Goal: Task Accomplishment & Management: Complete application form

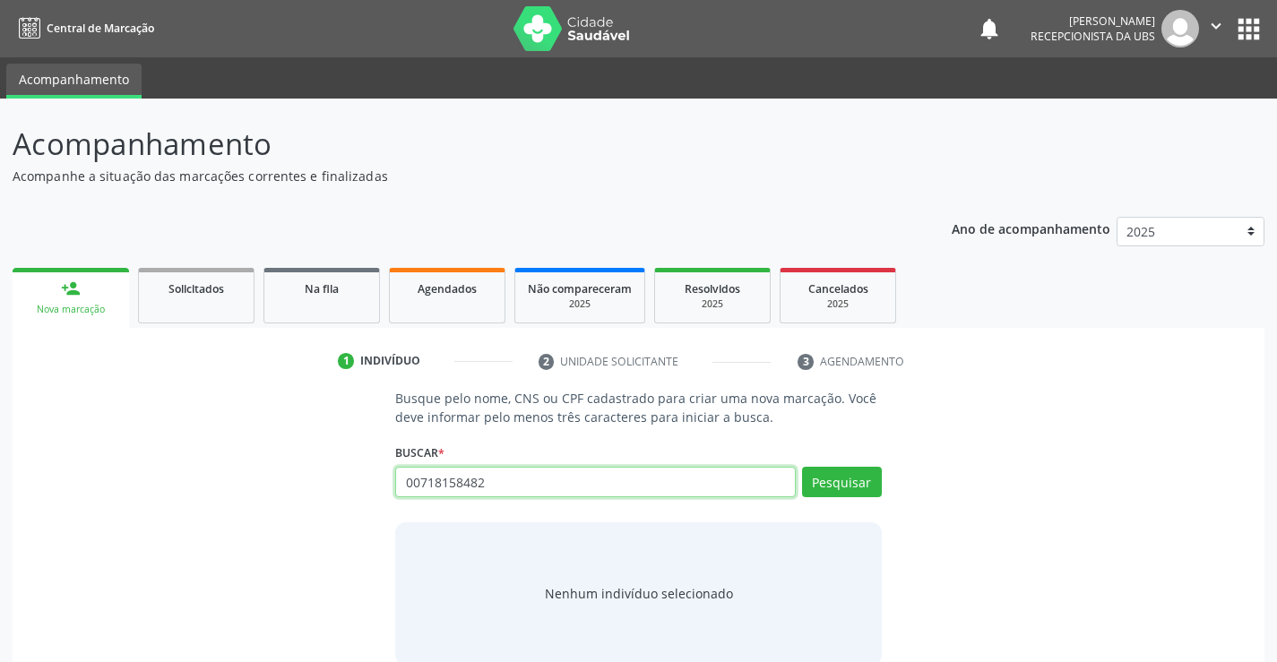
type input "00718158482"
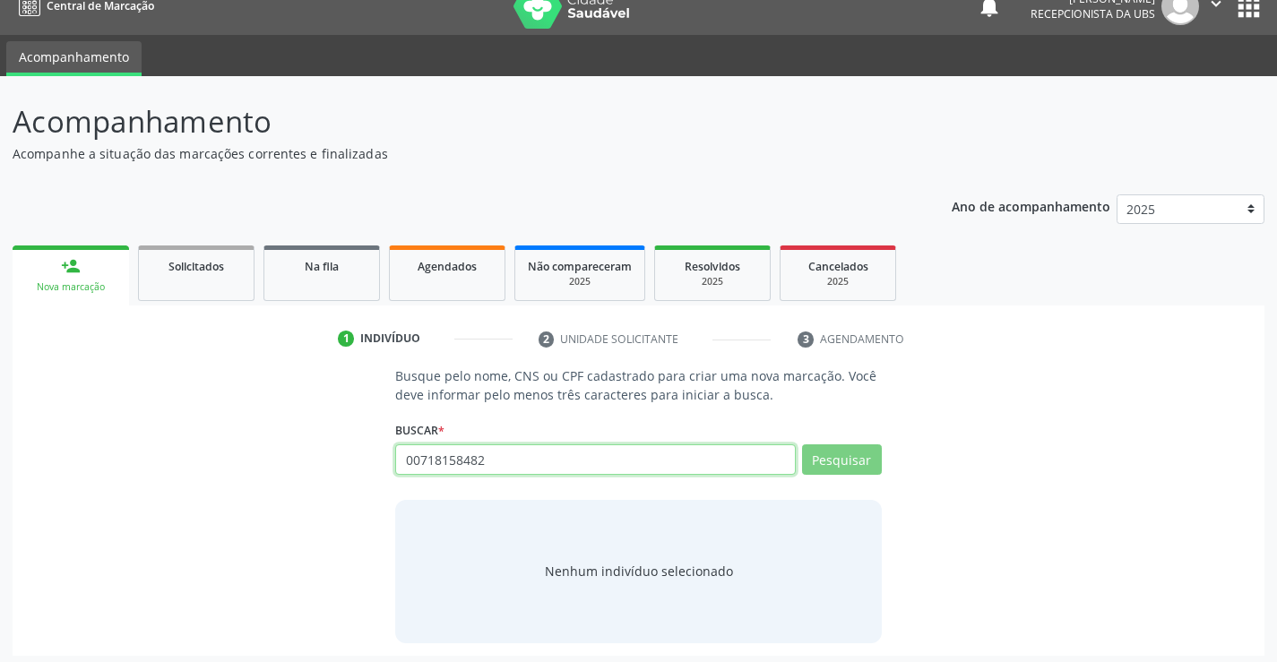
scroll to position [29, 0]
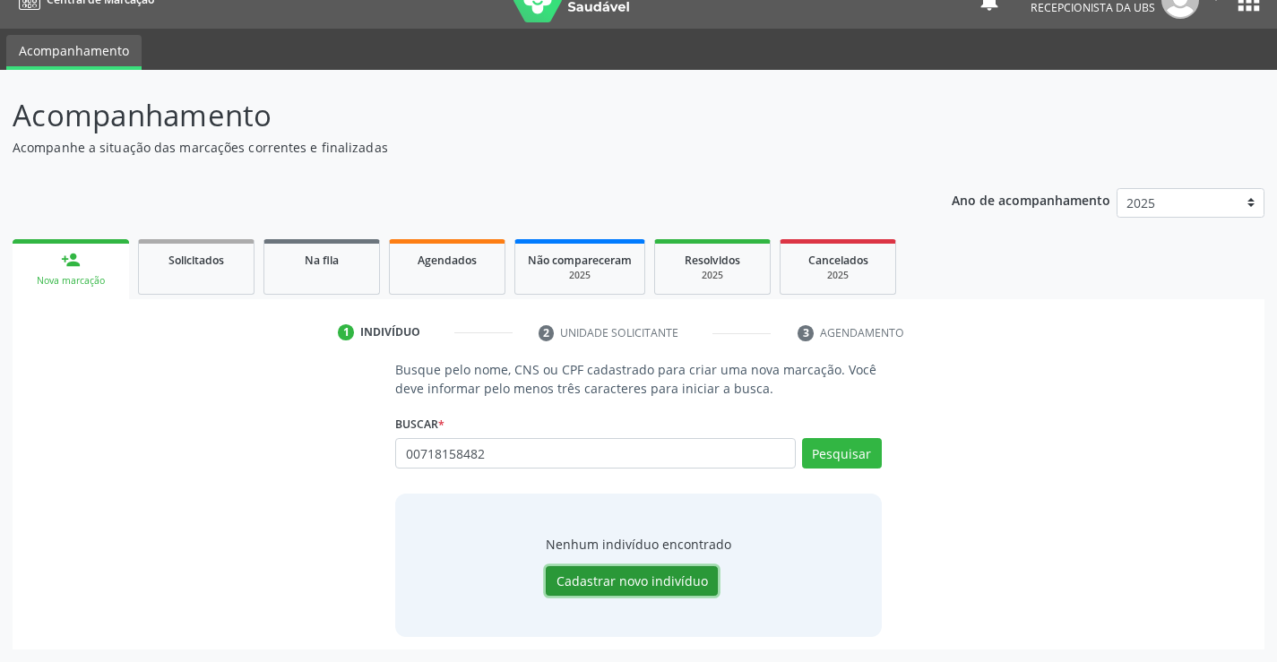
click at [634, 587] on button "Cadastrar novo indivíduo" at bounding box center [632, 581] width 172 height 30
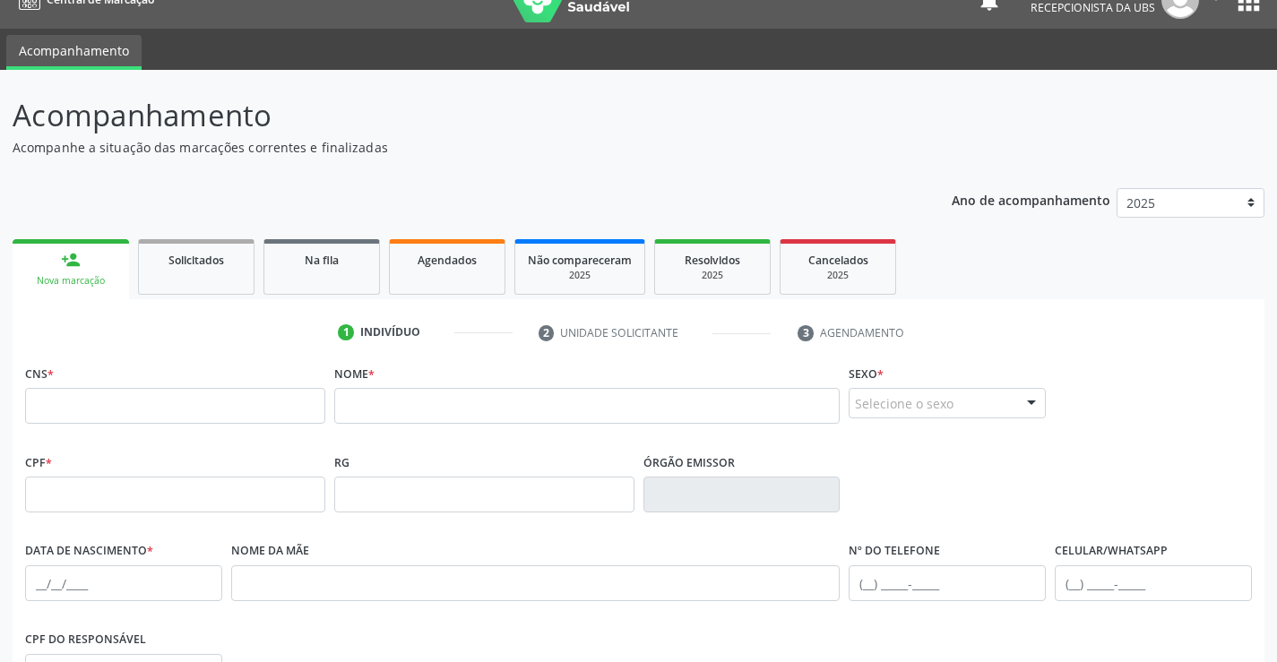
click at [164, 425] on fieldset "CNS *" at bounding box center [175, 398] width 300 height 76
drag, startPoint x: 255, startPoint y: 407, endPoint x: 270, endPoint y: 407, distance: 14.3
click at [255, 407] on input "text" at bounding box center [175, 406] width 300 height 36
click at [452, 410] on input "text" at bounding box center [587, 406] width 506 height 36
type input "[PERSON_NAME]"
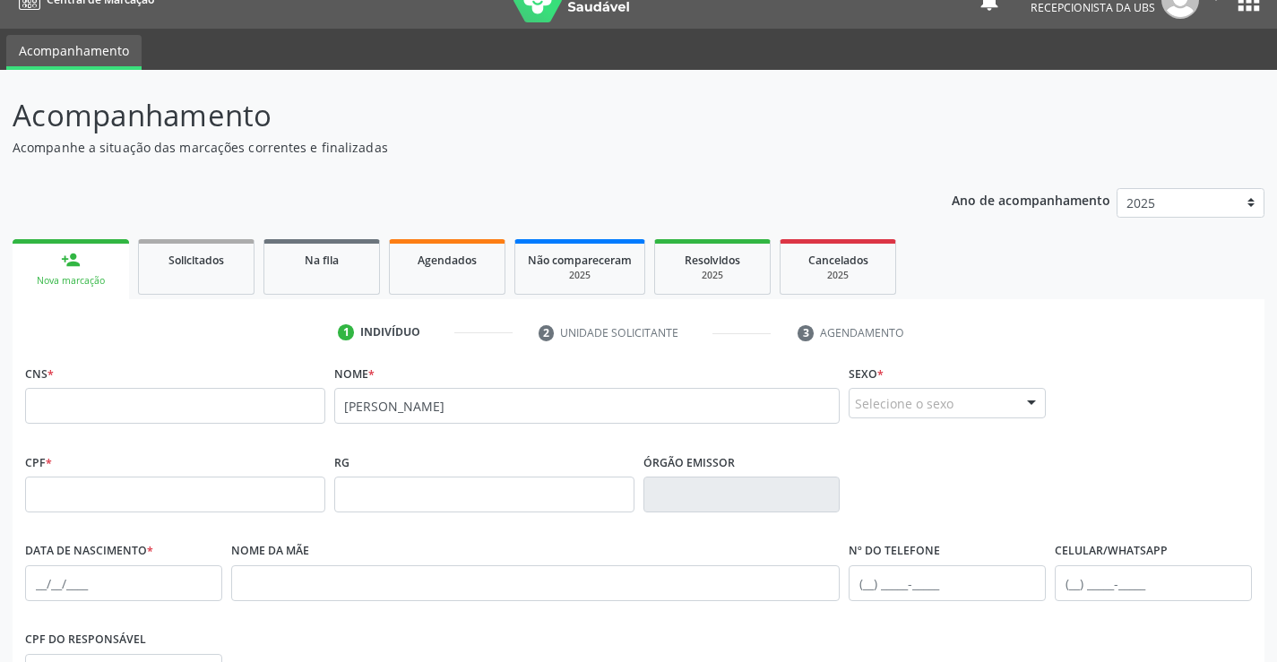
click at [946, 394] on div "Selecione o sexo" at bounding box center [946, 403] width 197 height 30
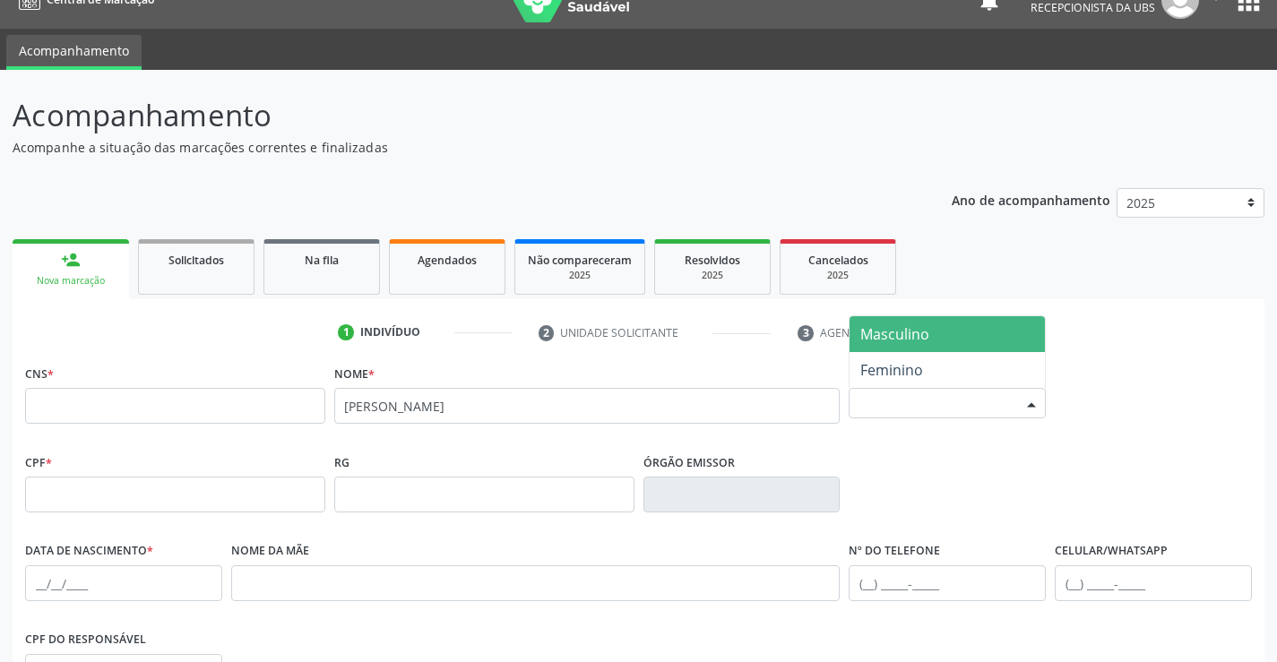
click at [931, 340] on span "Masculino" at bounding box center [946, 334] width 195 height 36
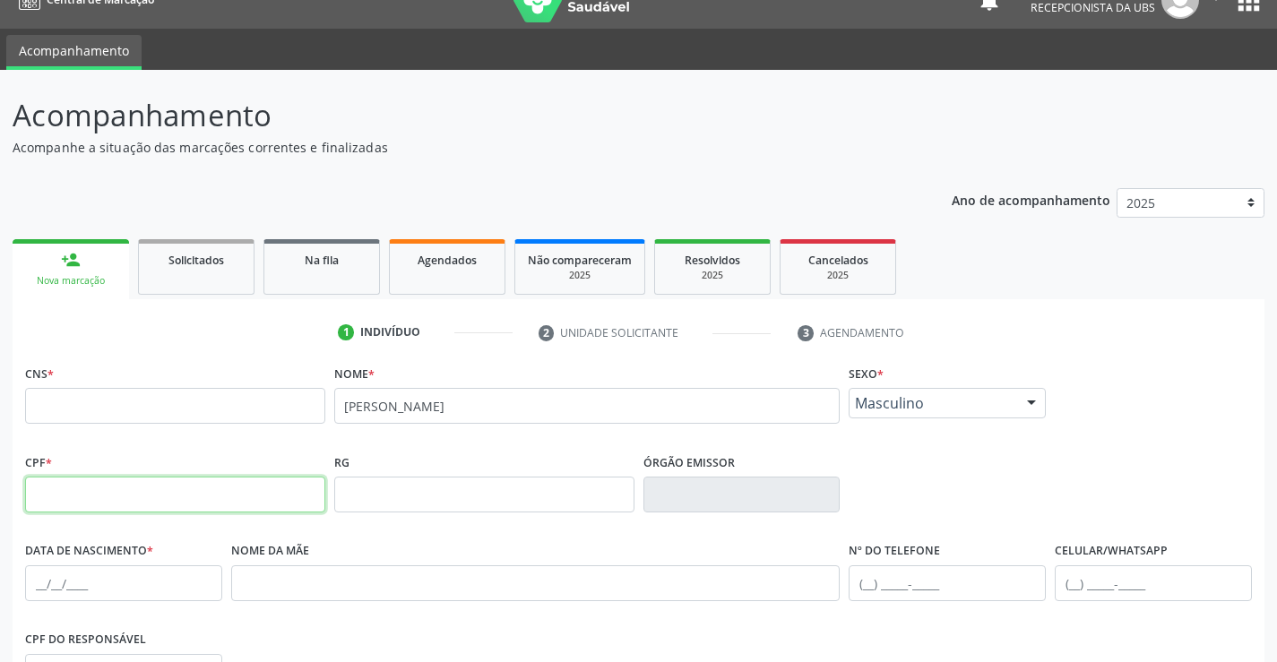
click at [179, 483] on input "text" at bounding box center [175, 495] width 300 height 36
type input "007.181.584-82"
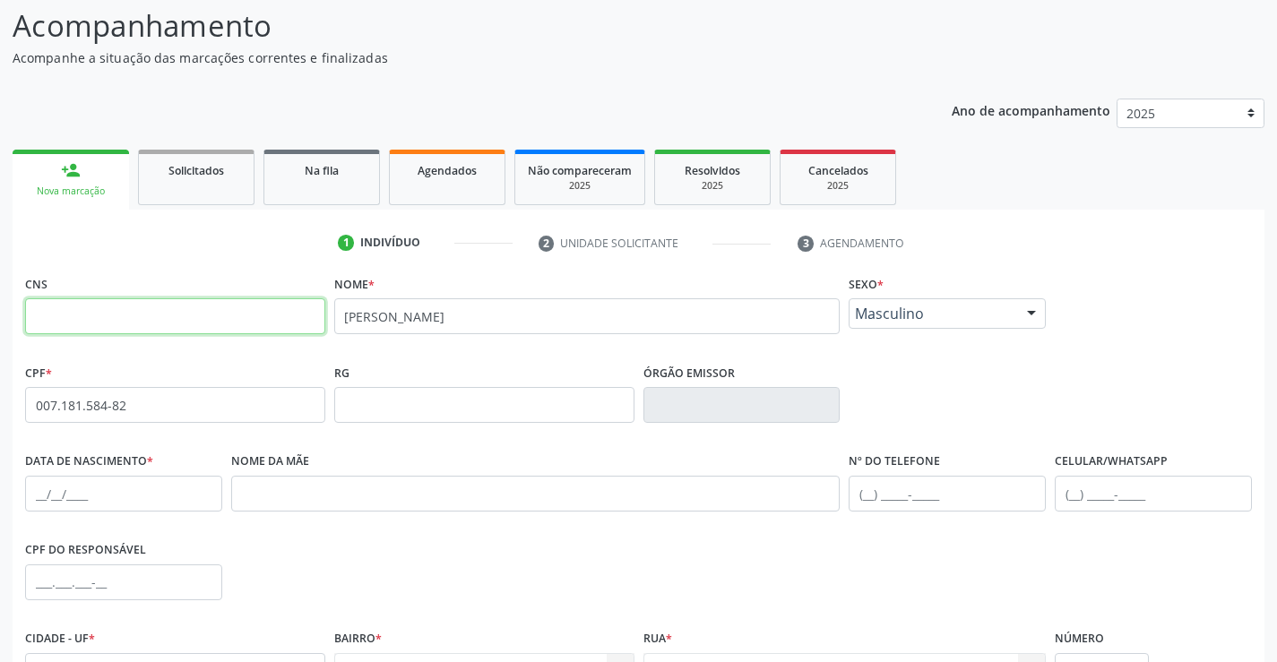
click at [225, 300] on input "text" at bounding box center [175, 316] width 300 height 36
type input "898 0064 1837 8794"
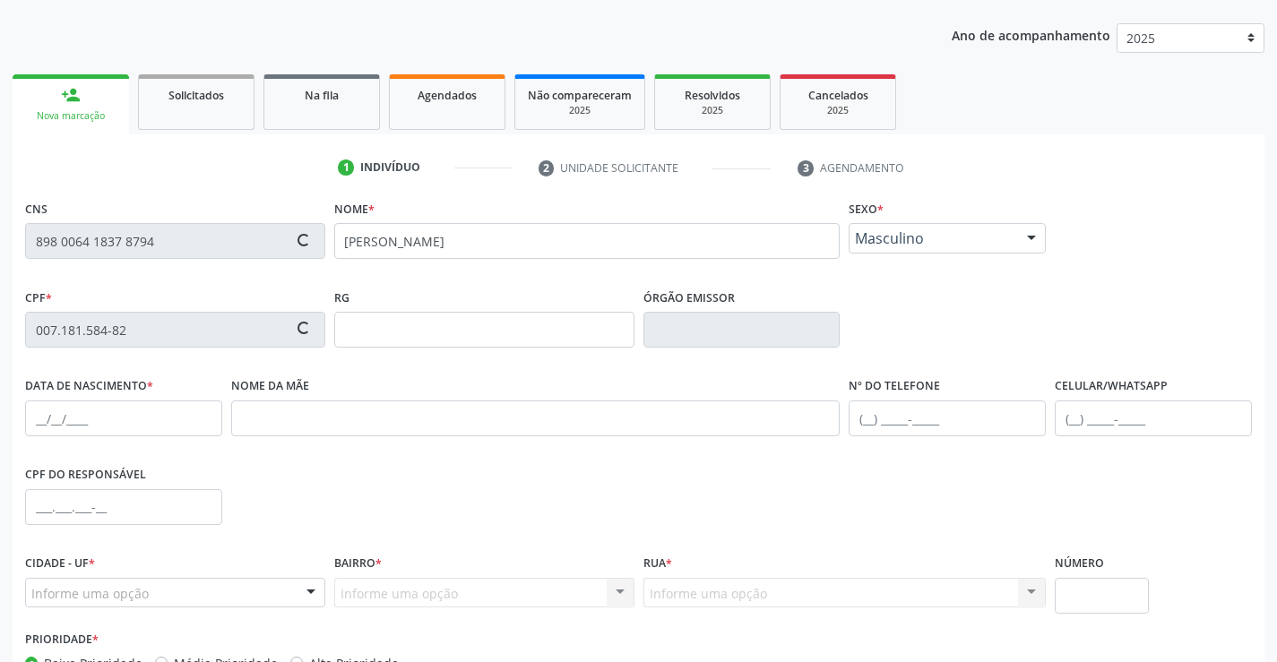
scroll to position [297, 0]
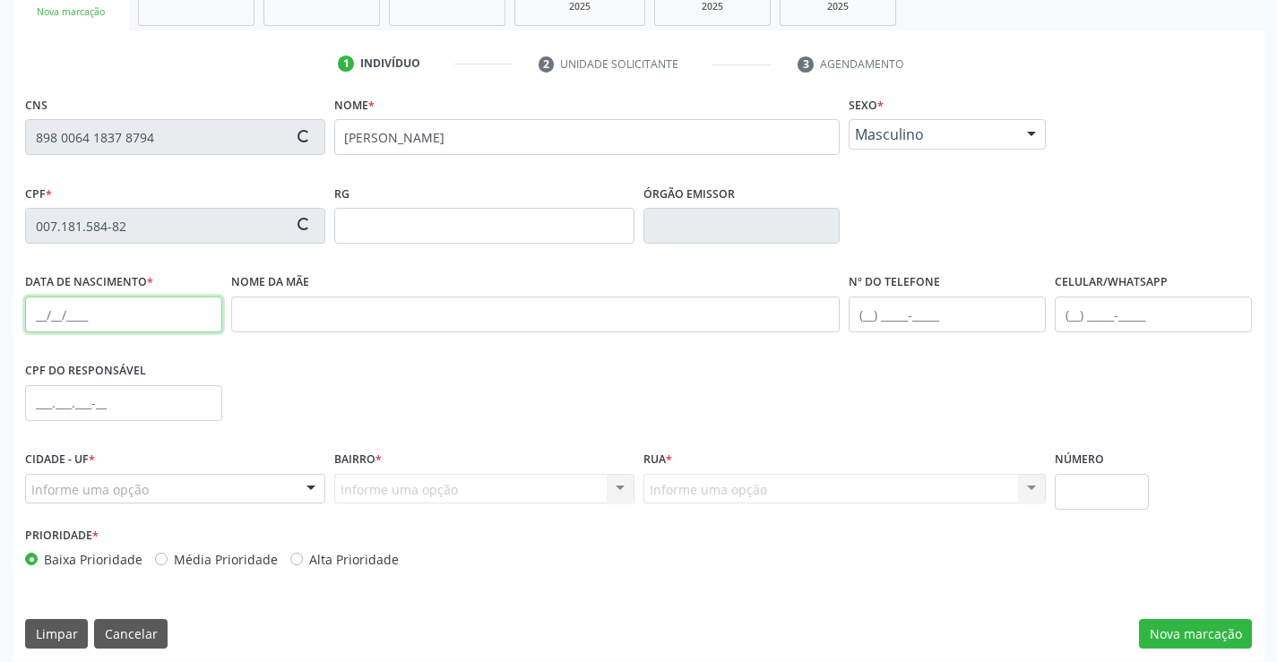
click at [35, 315] on input "text" at bounding box center [123, 315] width 197 height 36
type input "[DATE]"
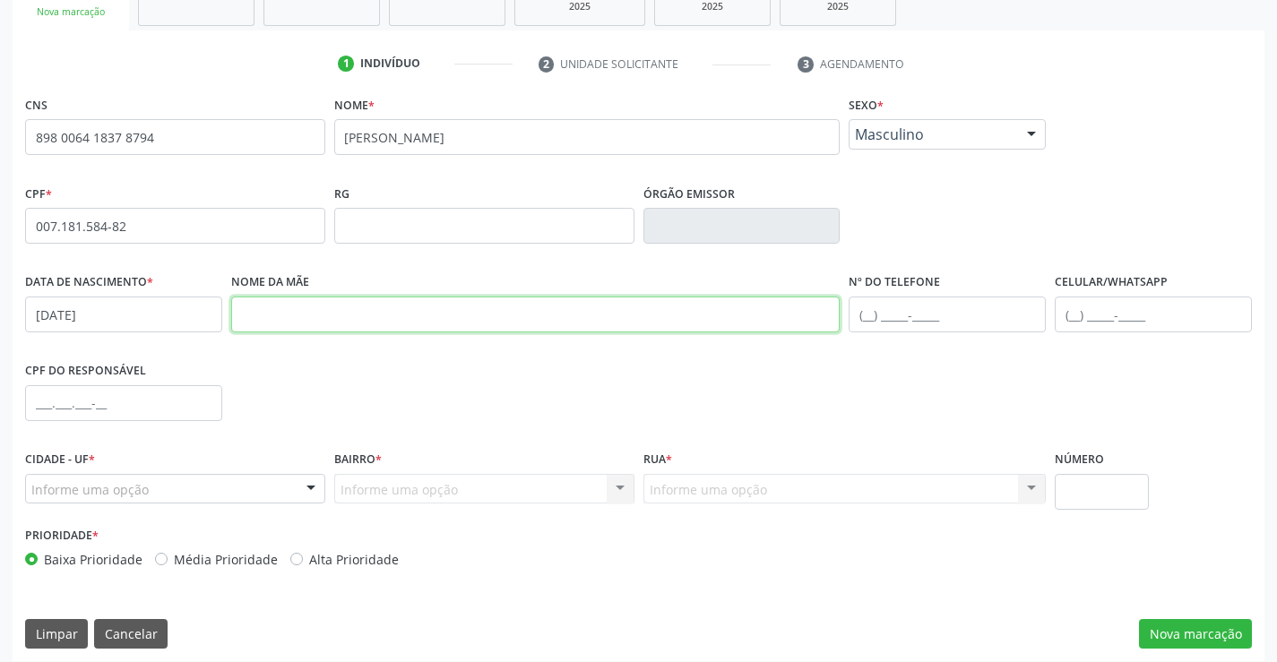
click at [244, 315] on input "text" at bounding box center [535, 315] width 609 height 36
type input "c"
type input "[PERSON_NAME]"
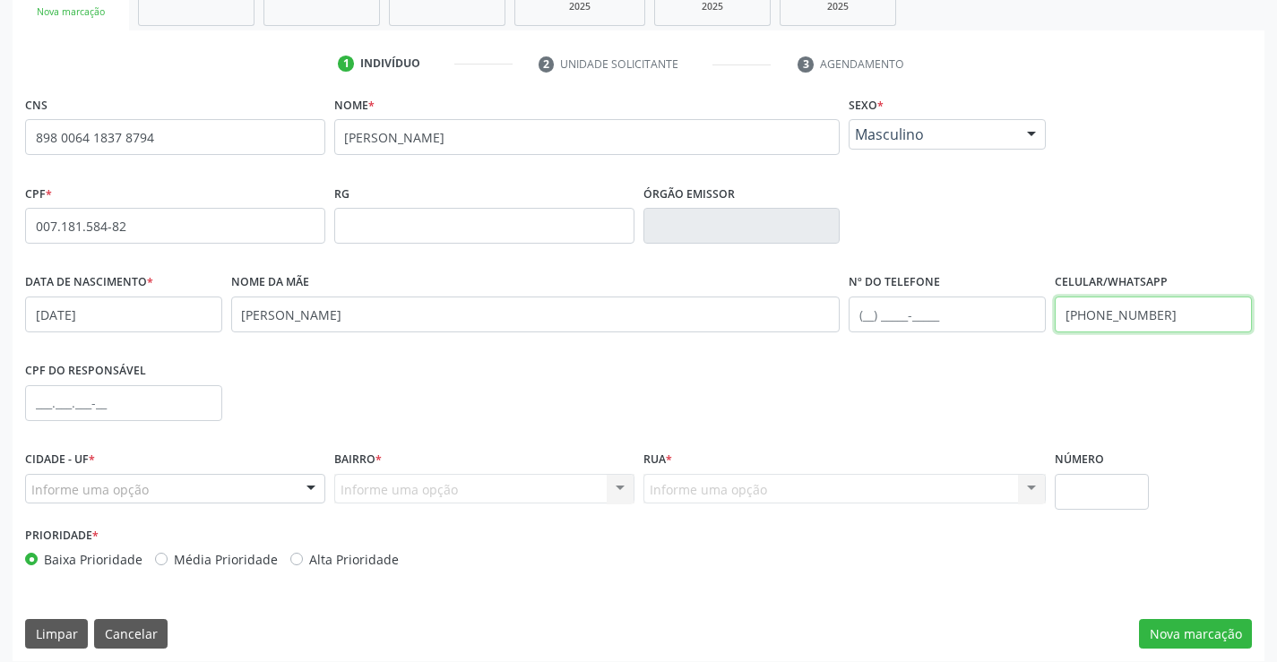
type input "[PHONE_NUMBER]"
click at [176, 490] on div "Informe uma opção" at bounding box center [175, 489] width 300 height 30
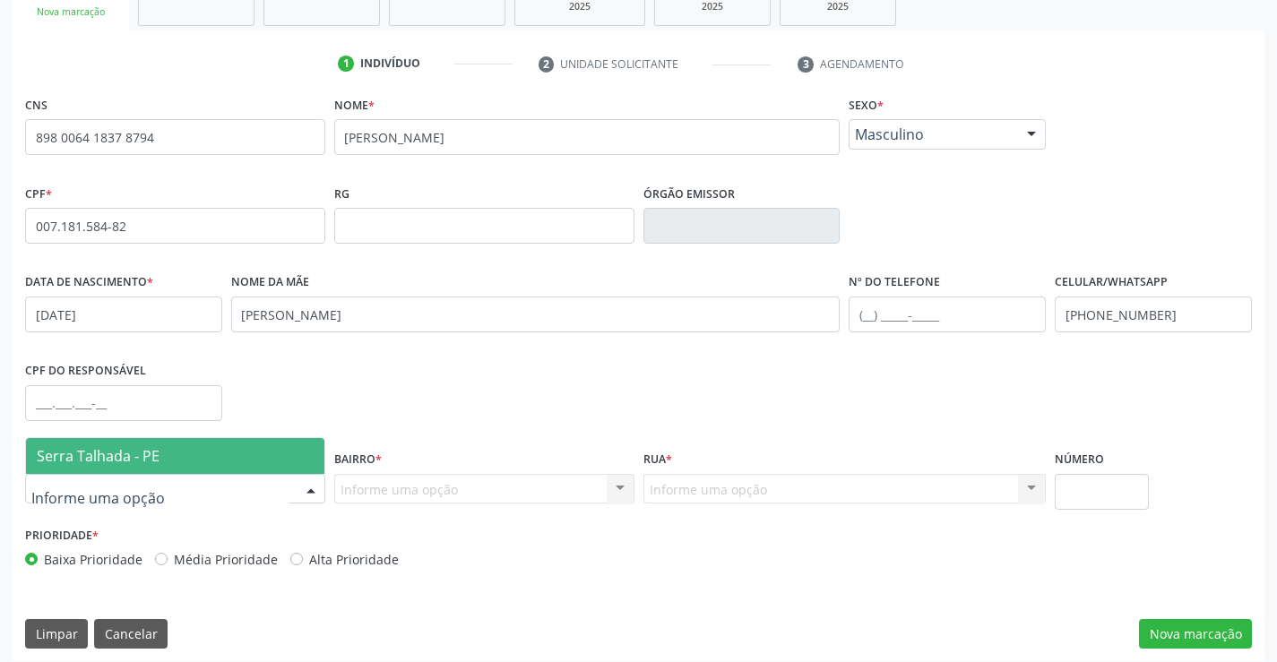
click at [168, 460] on span "Serra Talhada - PE" at bounding box center [175, 456] width 298 height 36
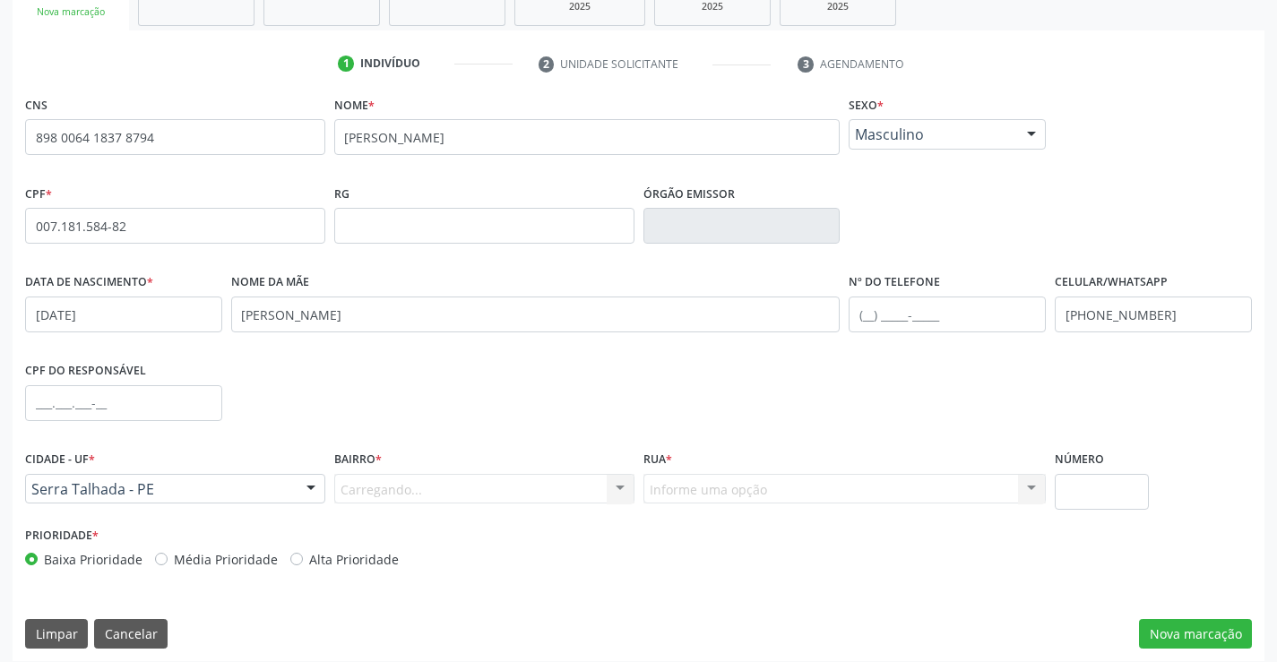
click at [357, 497] on div "Carregando... Nenhum resultado encontrado para: " " Nenhuma opção encontrada. D…" at bounding box center [484, 489] width 300 height 30
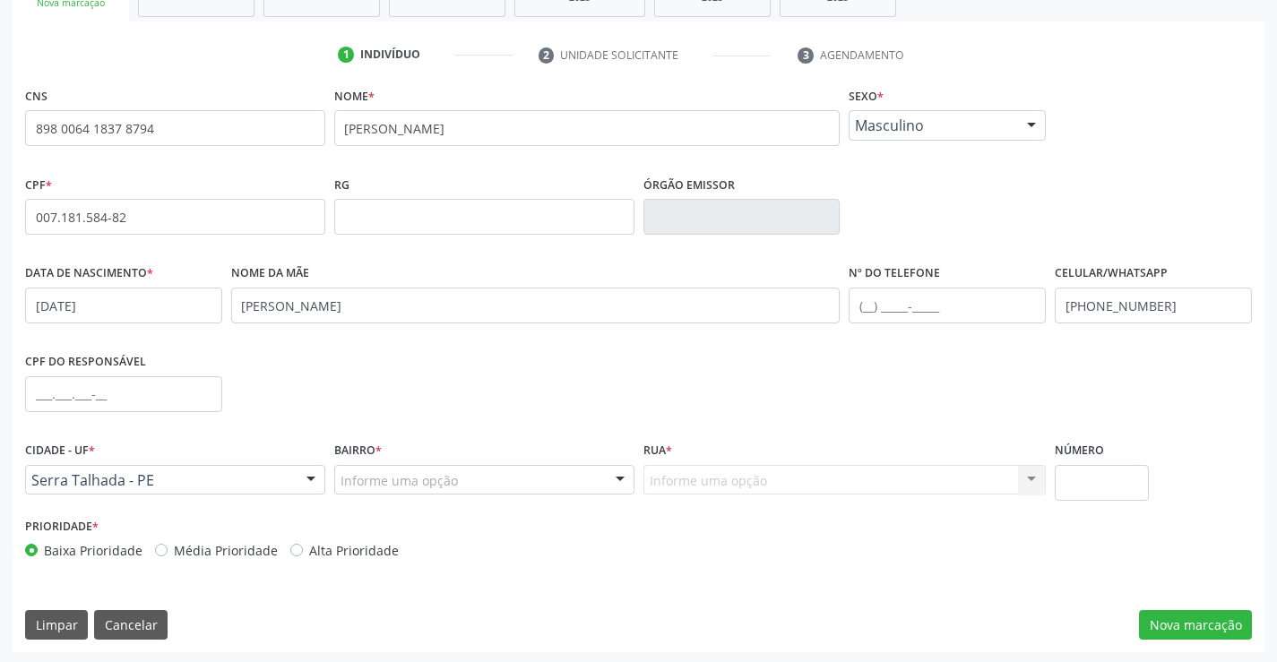
scroll to position [309, 0]
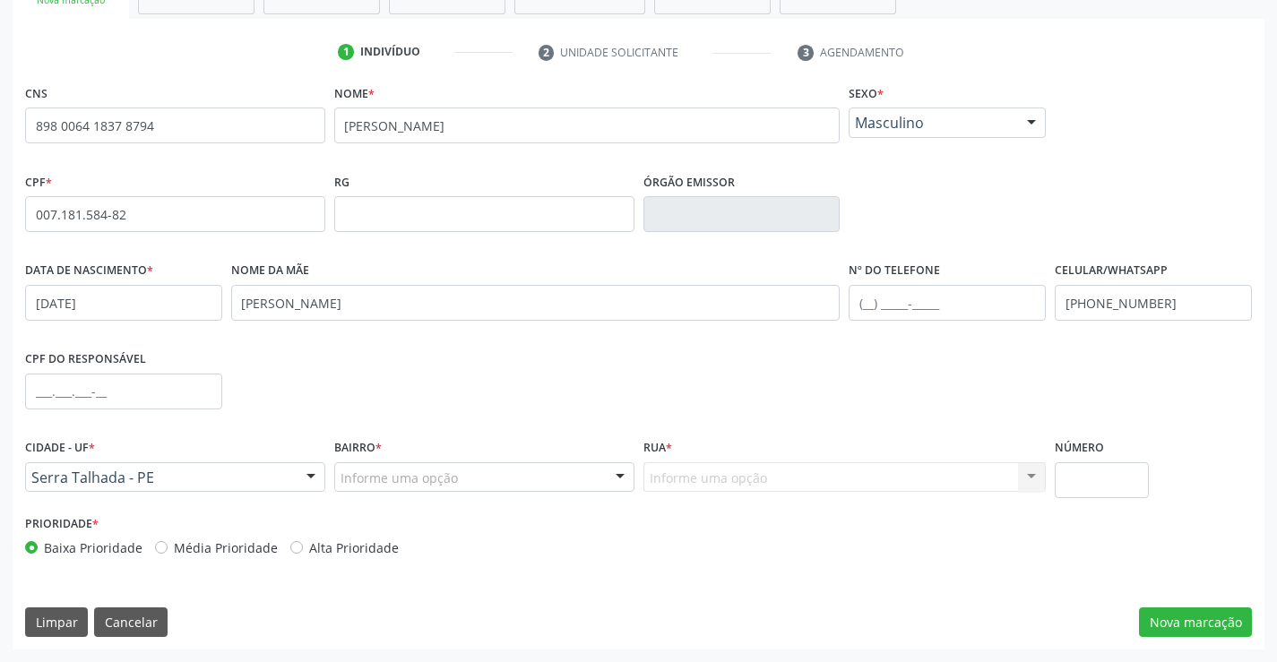
click at [448, 463] on div "Informe uma opção" at bounding box center [484, 477] width 300 height 30
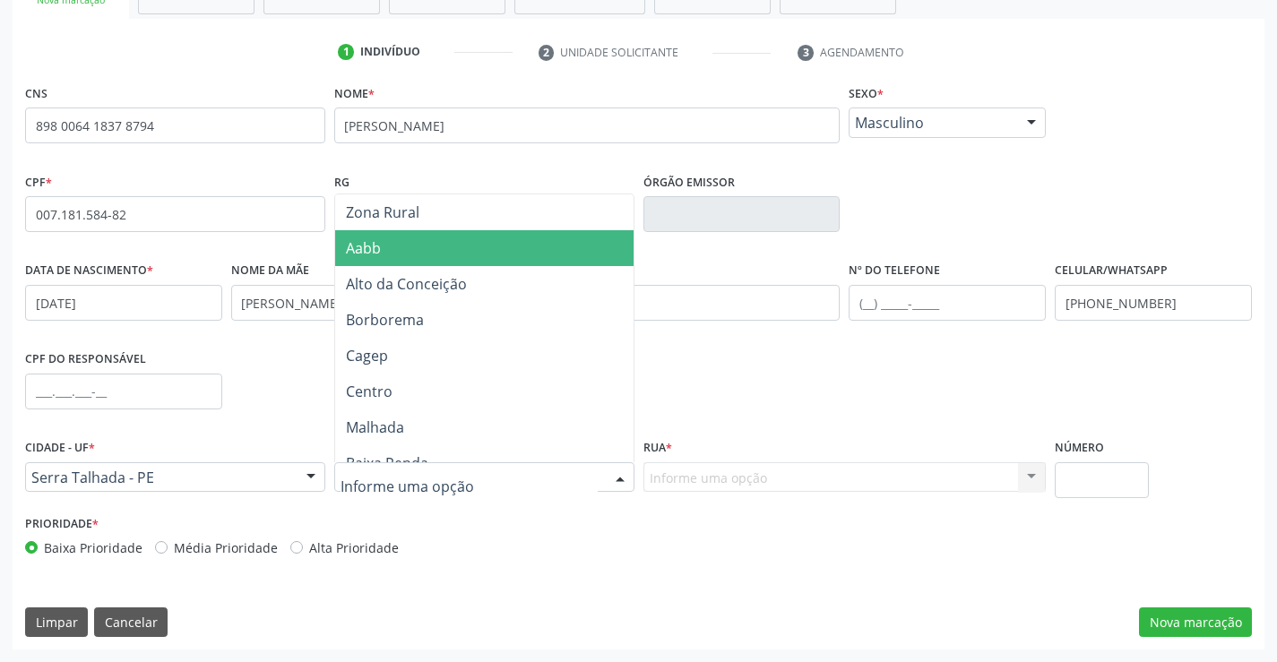
click at [409, 247] on span "Aabb" at bounding box center [484, 248] width 298 height 36
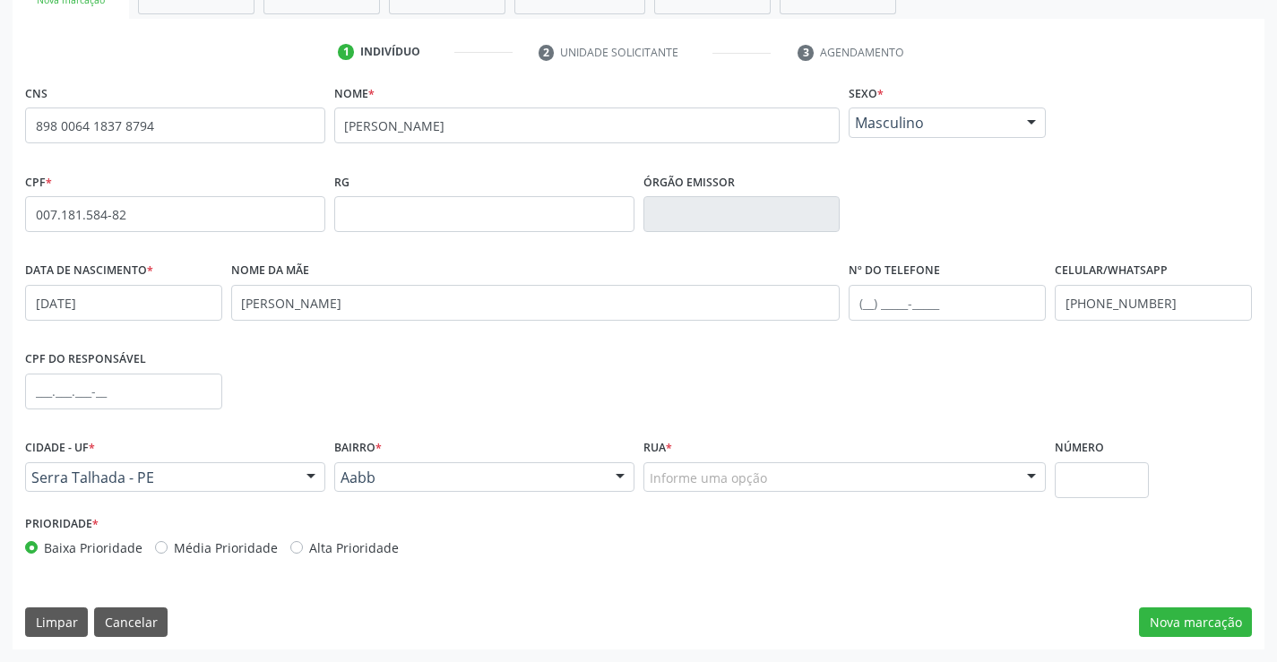
click at [686, 466] on div "Informe uma opção" at bounding box center [844, 477] width 403 height 30
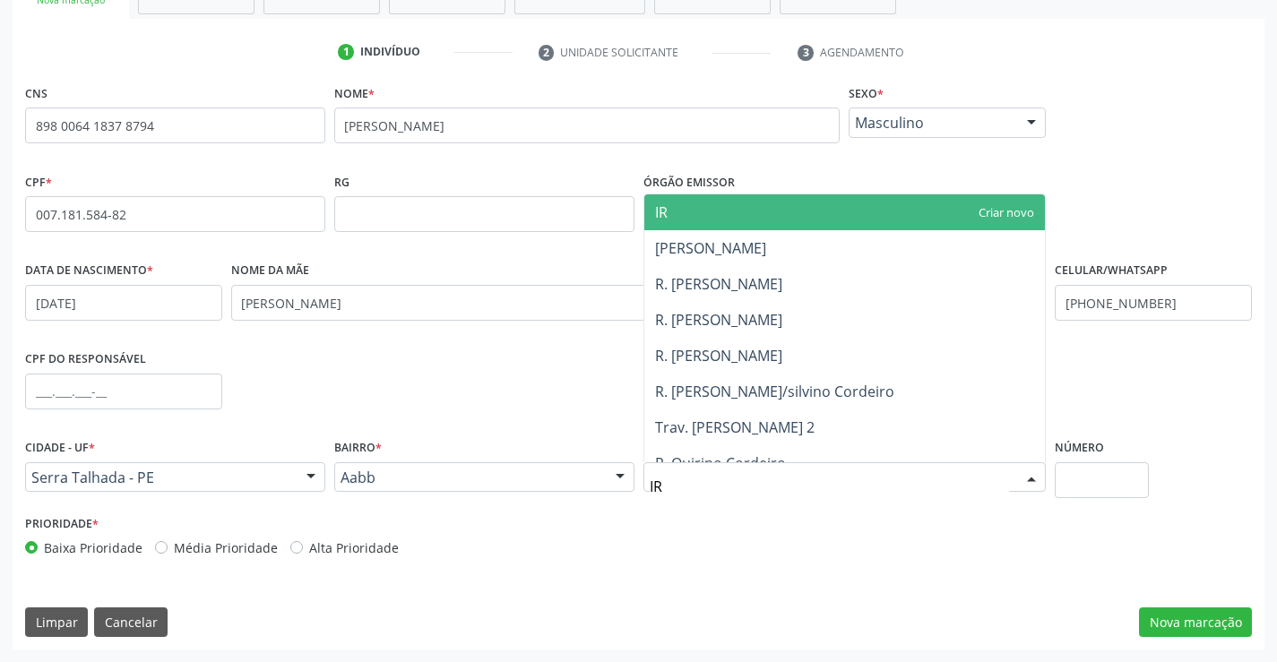
type input "IRI"
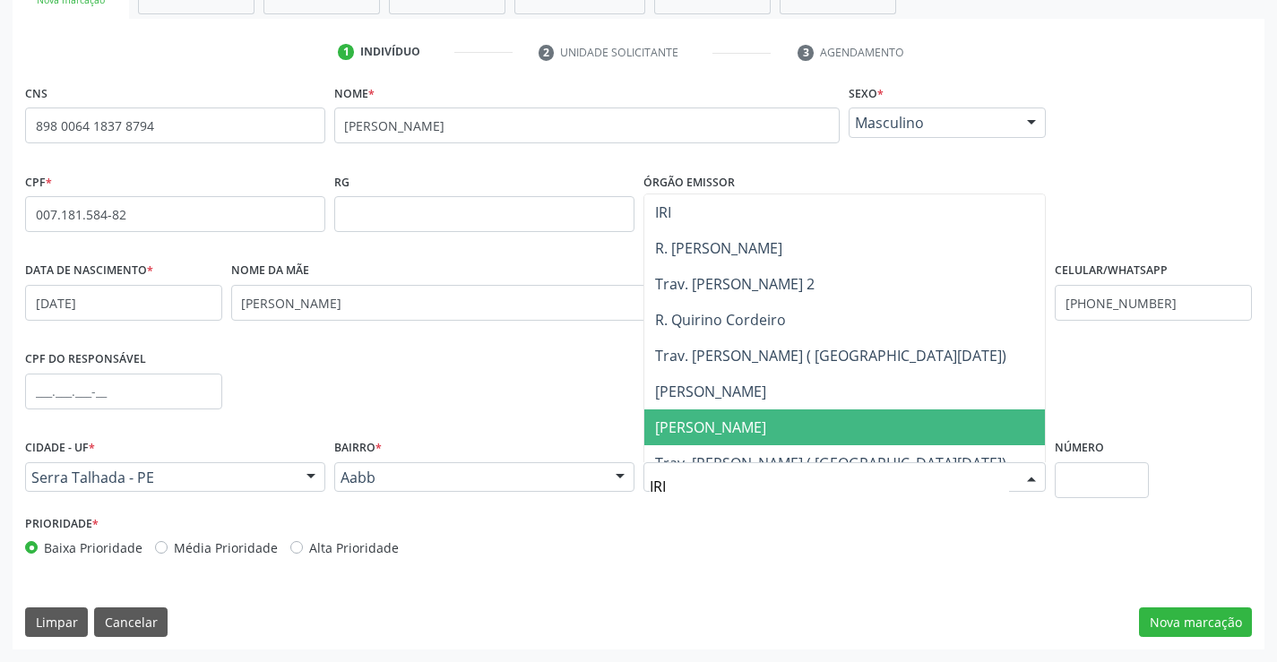
drag, startPoint x: 792, startPoint y: 418, endPoint x: 890, endPoint y: 442, distance: 100.4
click at [766, 419] on span "[PERSON_NAME]" at bounding box center [710, 427] width 111 height 20
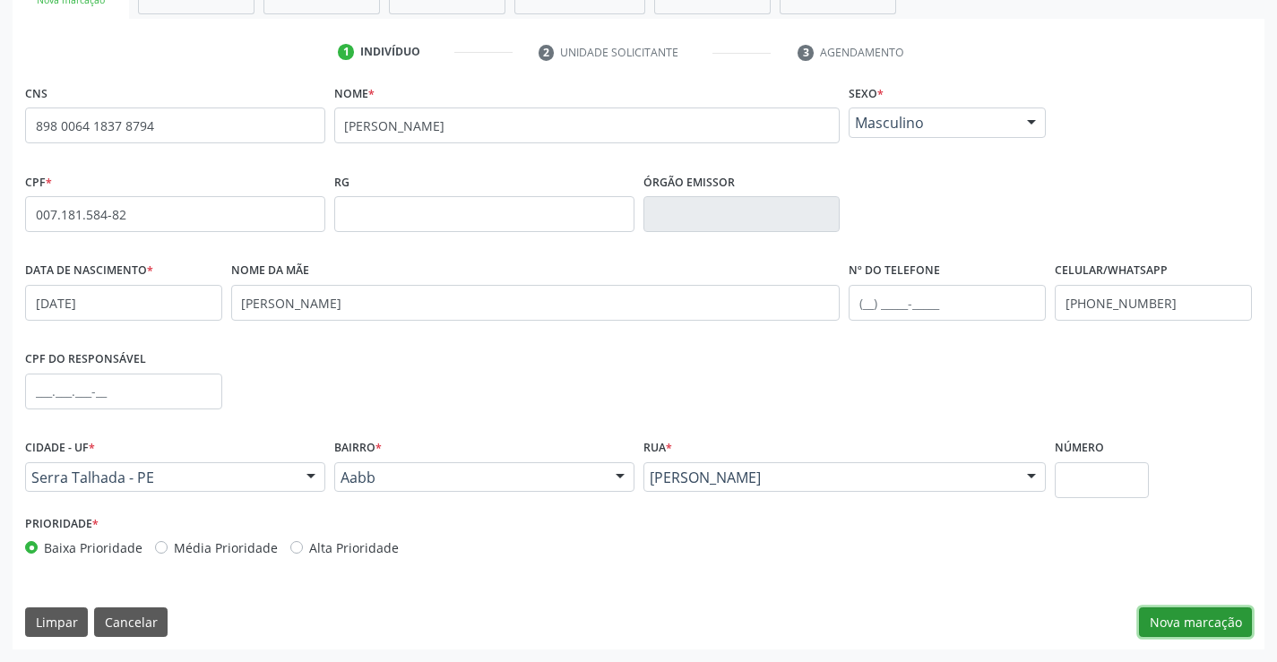
click at [1198, 625] on button "Nova marcação" at bounding box center [1195, 622] width 113 height 30
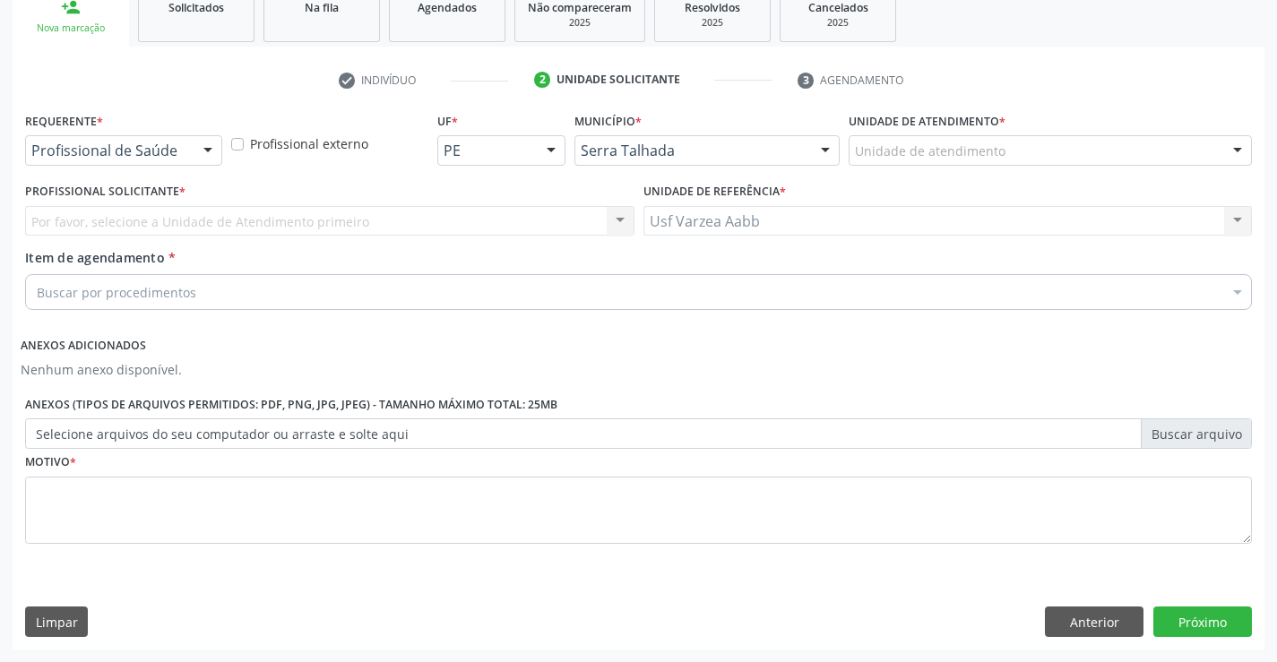
scroll to position [281, 0]
click at [188, 157] on div "Profissional de Saúde" at bounding box center [123, 150] width 197 height 30
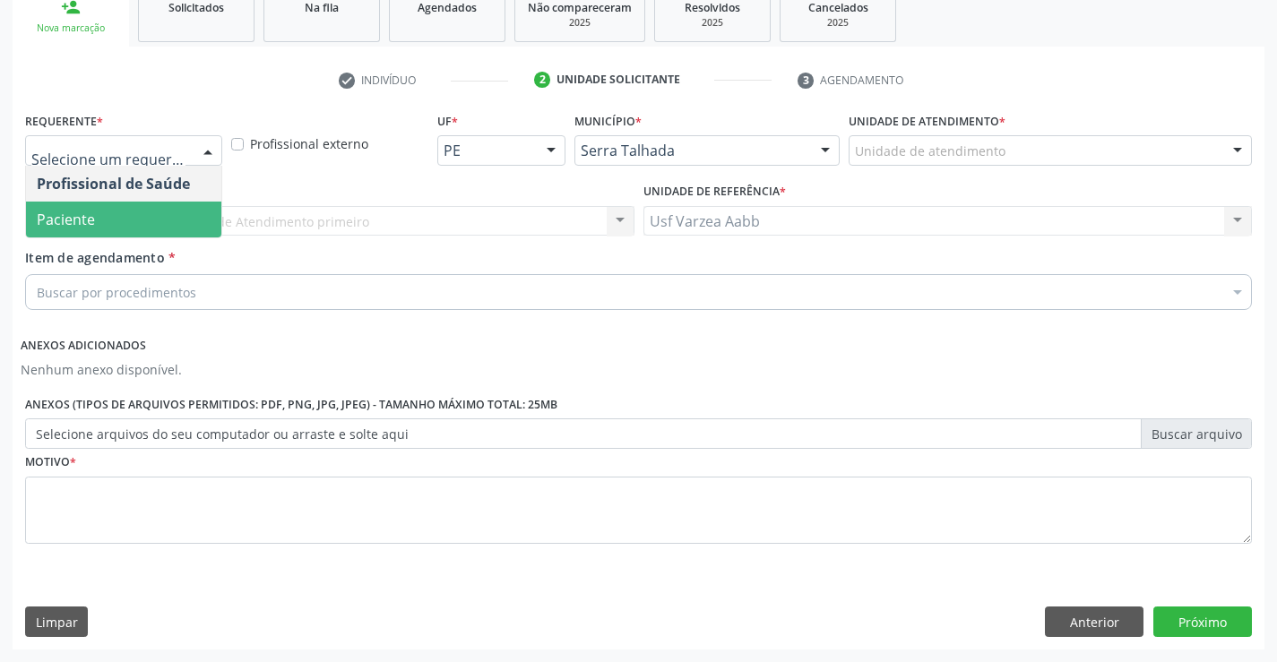
click at [172, 228] on span "Paciente" at bounding box center [123, 220] width 195 height 36
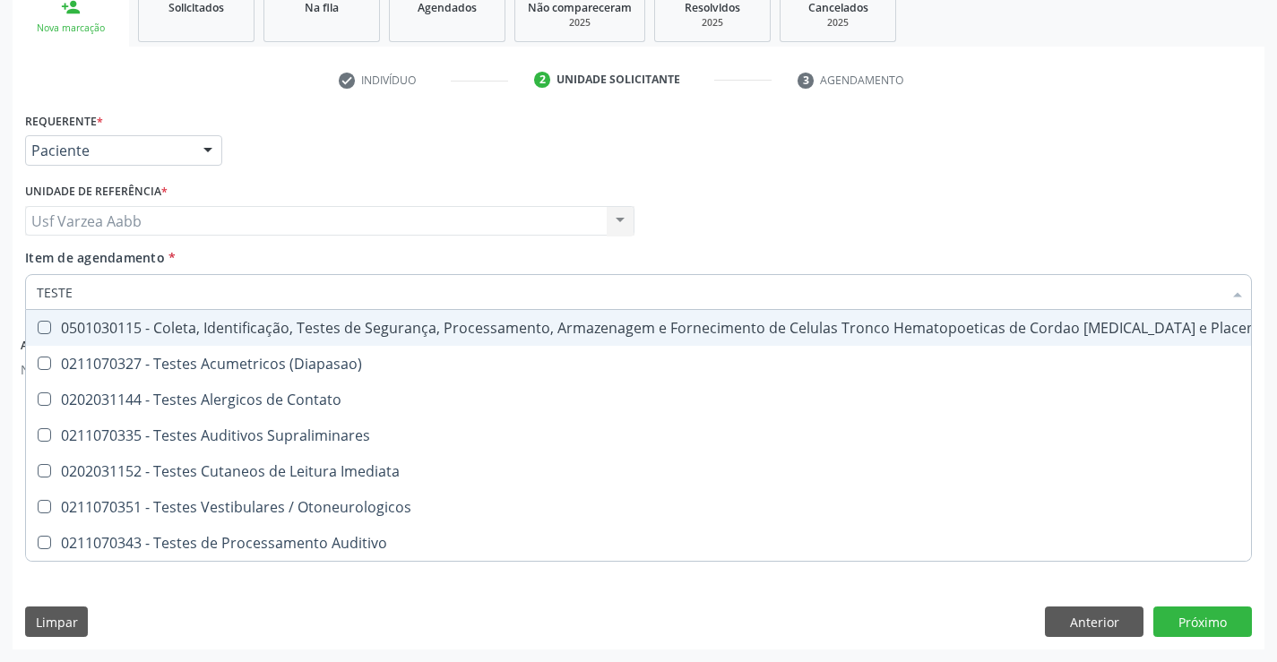
type input "TESTES"
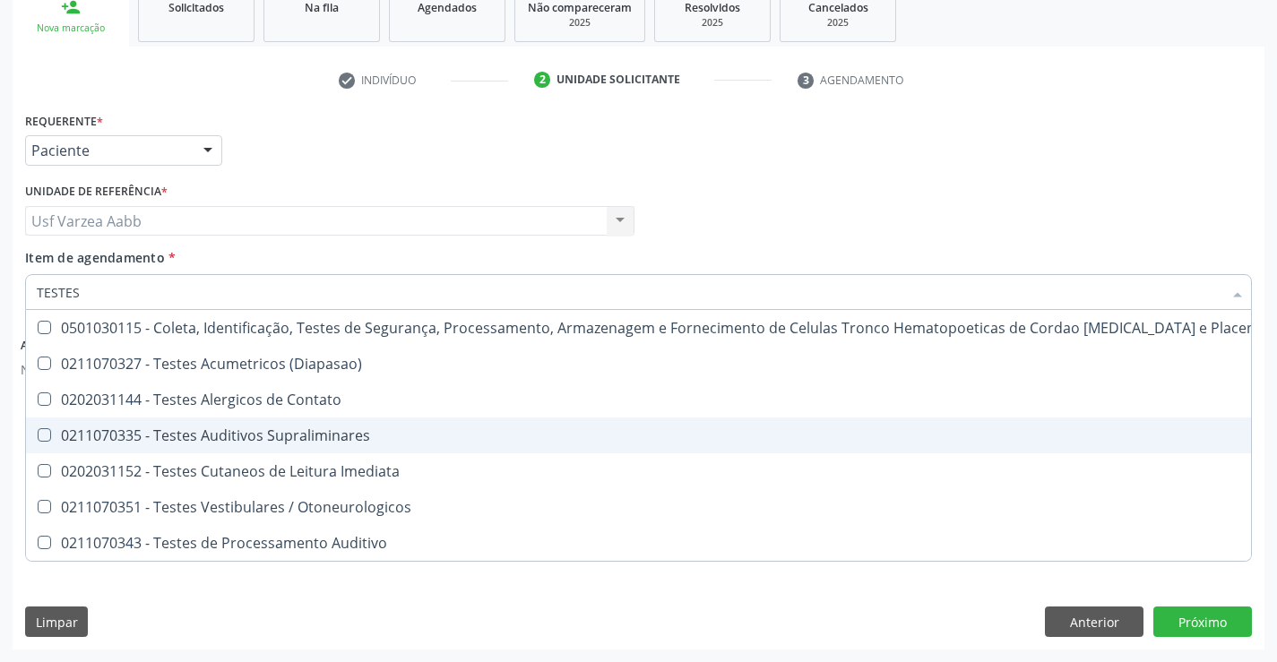
click at [193, 435] on div "0211070335 - Testes Auditivos Supraliminares" at bounding box center [662, 435] width 1251 height 14
checkbox Supraliminares "true"
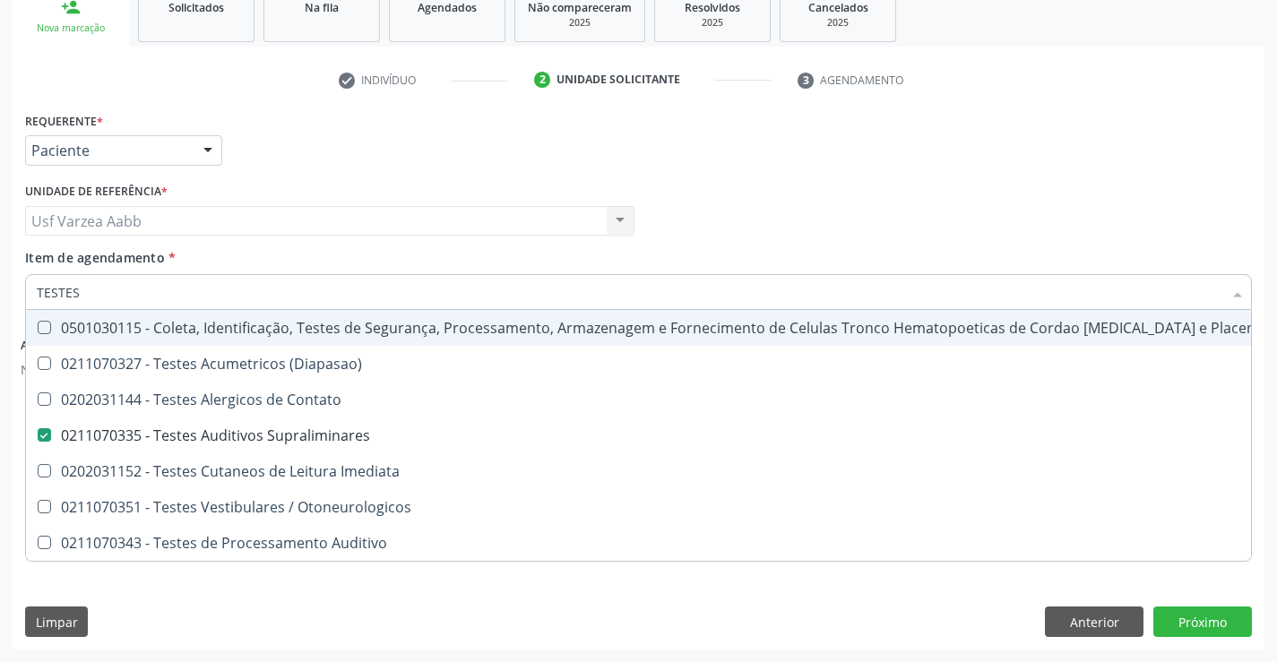
click at [925, 217] on div "Profissional Solicitante Por favor, selecione a Unidade de Atendimento primeiro…" at bounding box center [638, 213] width 1235 height 70
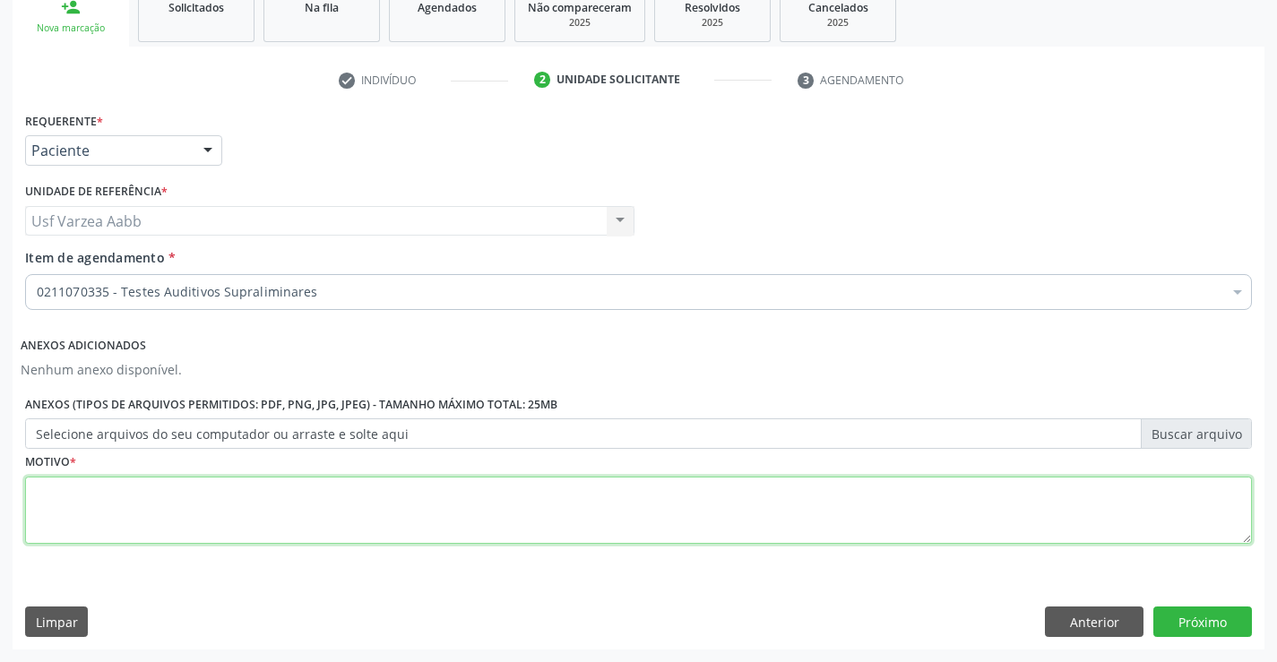
click at [276, 527] on textarea at bounding box center [638, 511] width 1226 height 68
type textarea "X"
click at [1184, 624] on button "Próximo" at bounding box center [1202, 621] width 99 height 30
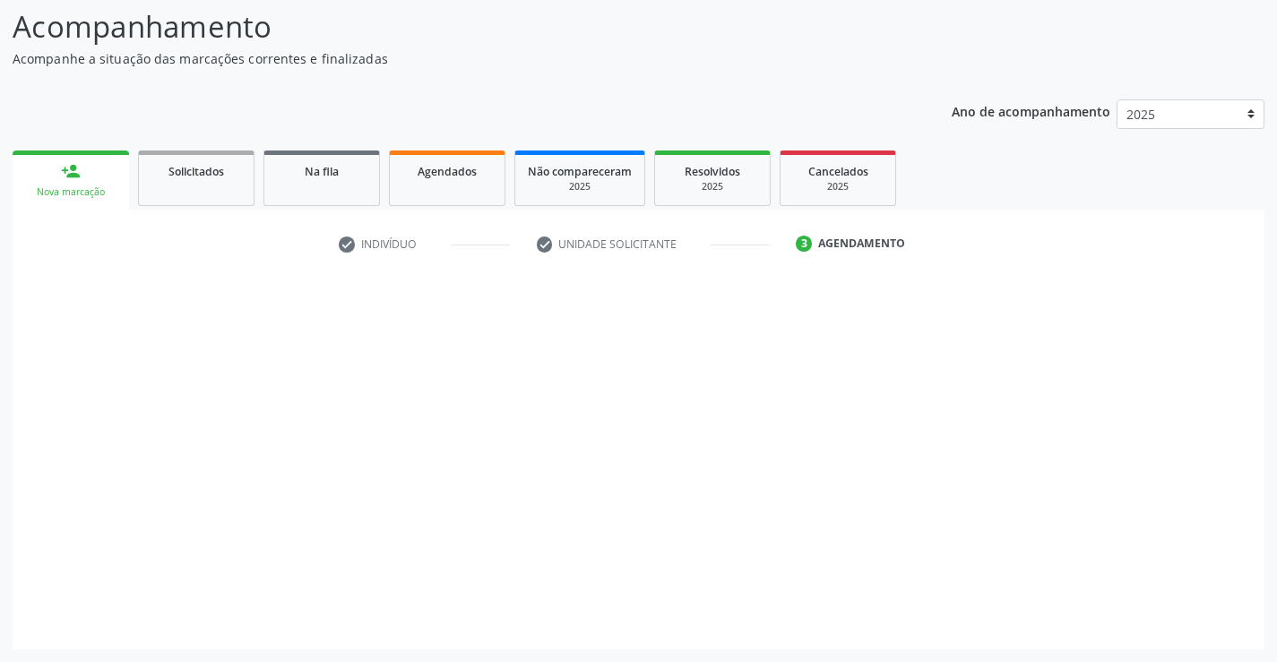
scroll to position [117, 0]
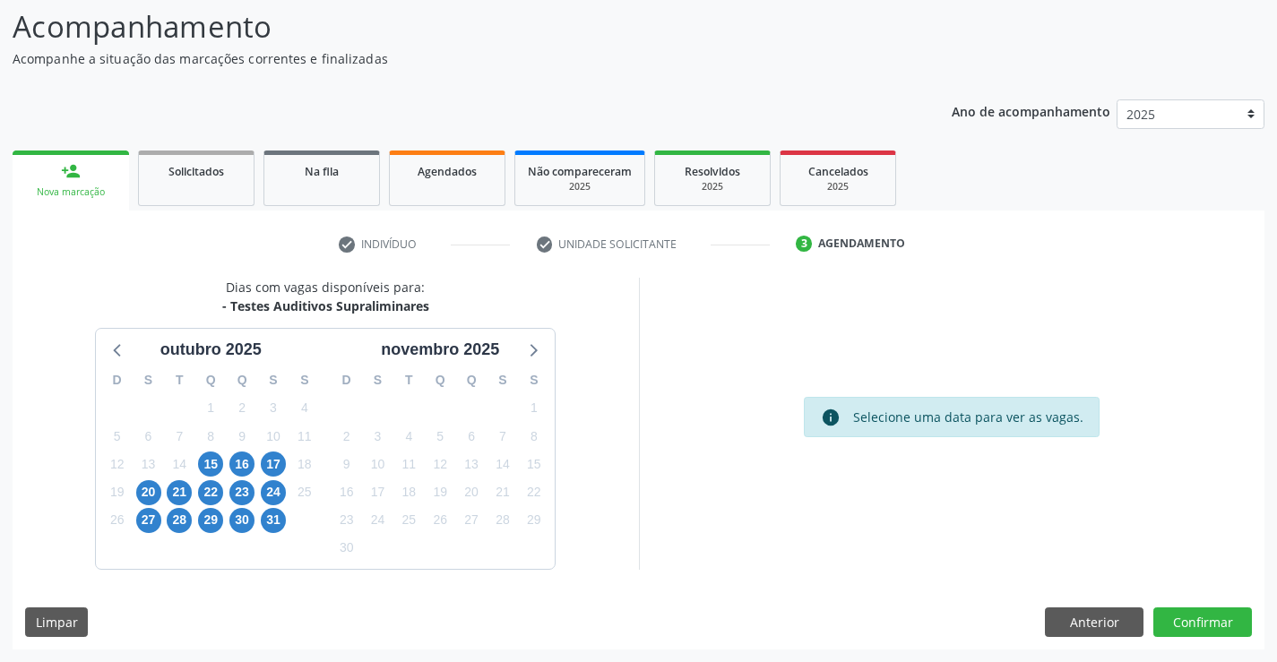
click at [228, 469] on div "16" at bounding box center [242, 465] width 31 height 28
click at [232, 469] on span "16" at bounding box center [241, 464] width 25 height 25
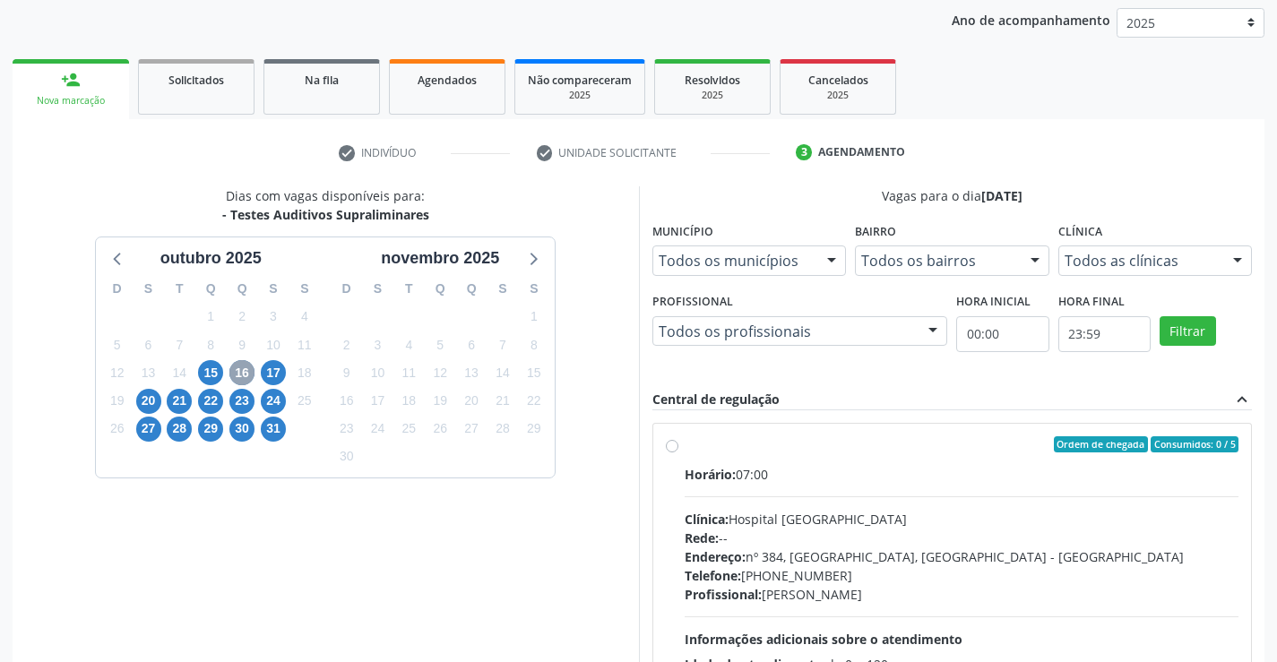
scroll to position [297, 0]
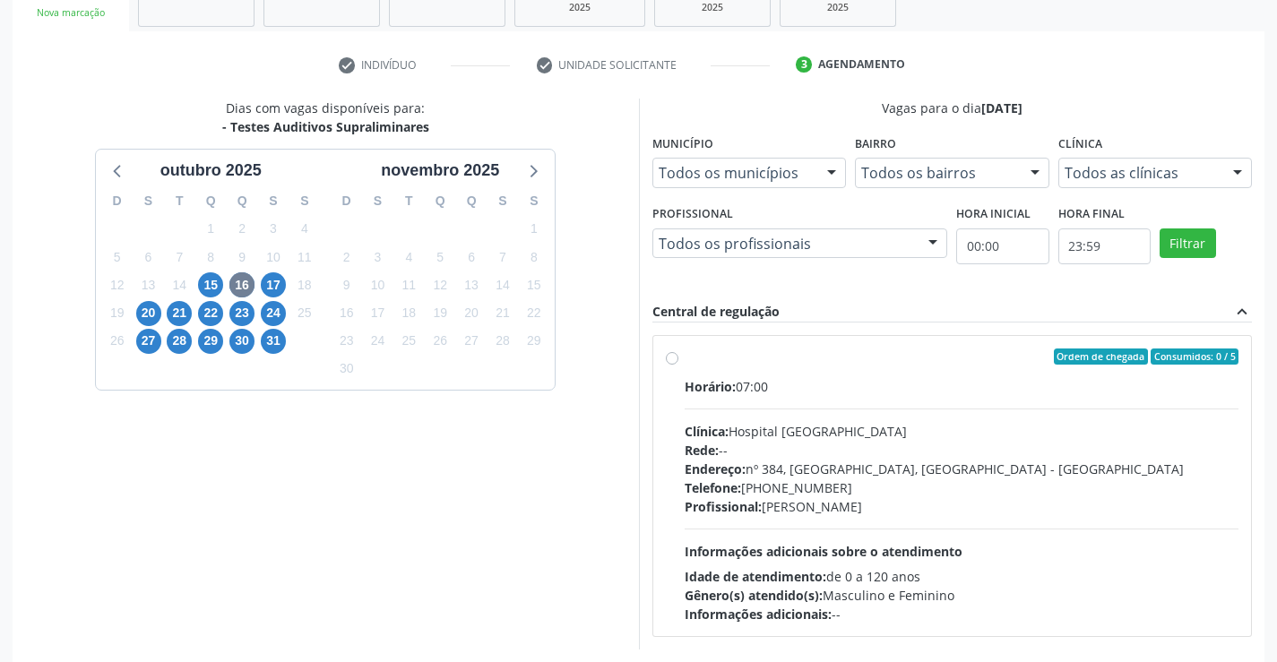
click at [811, 464] on div "Endereço: nº 384, [GEOGRAPHIC_DATA], [GEOGRAPHIC_DATA] - [GEOGRAPHIC_DATA]" at bounding box center [961, 469] width 555 height 19
click at [678, 365] on input "Ordem de chegada Consumidos: 0 / 5 Horário: 07:00 Clínica: Hospital [GEOGRAPHIC…" at bounding box center [672, 356] width 13 height 16
radio input "true"
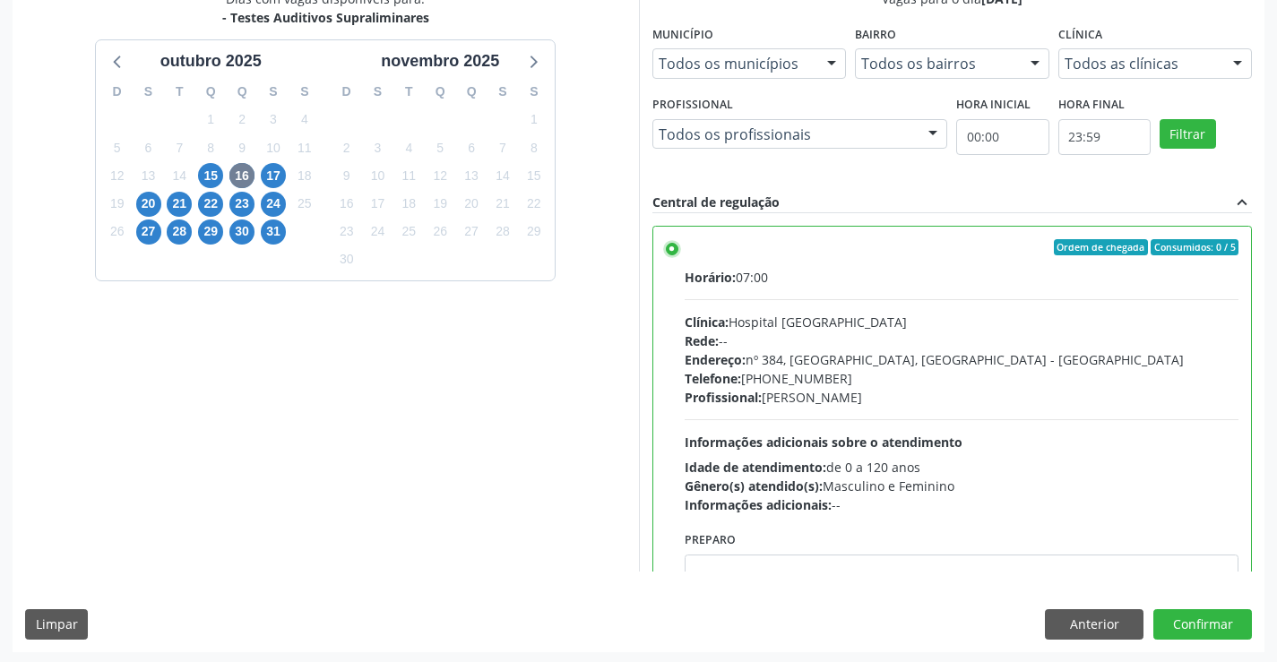
scroll to position [409, 0]
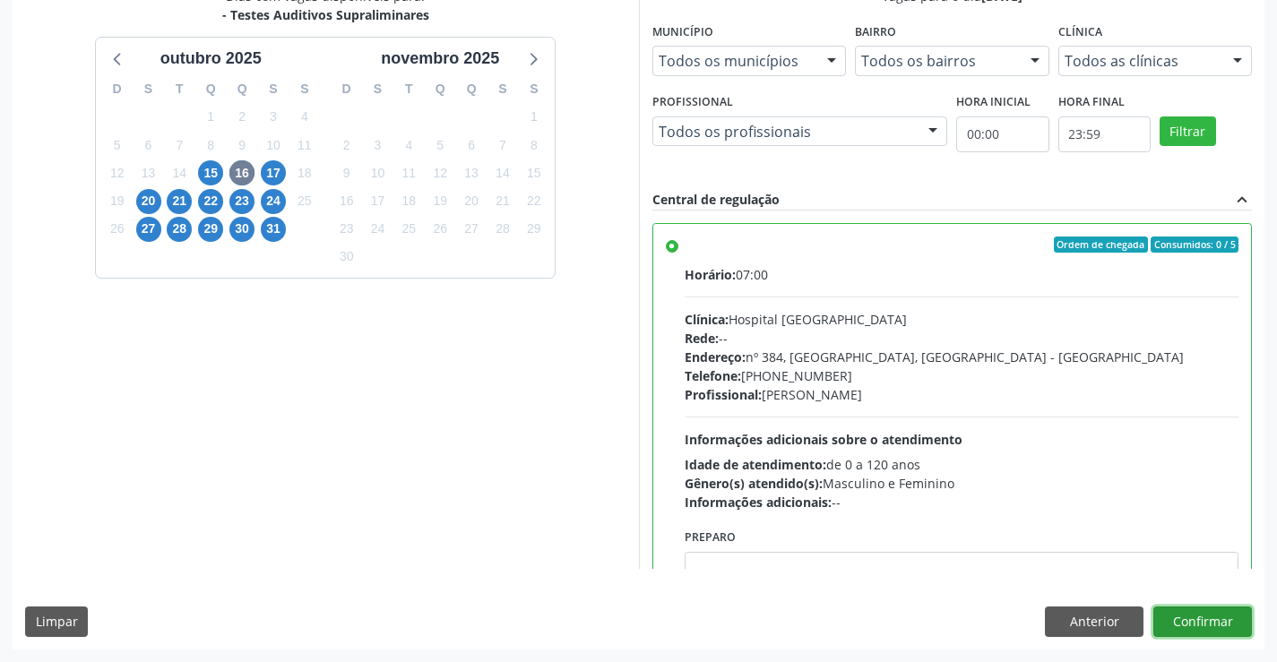
click at [1226, 617] on button "Confirmar" at bounding box center [1202, 621] width 99 height 30
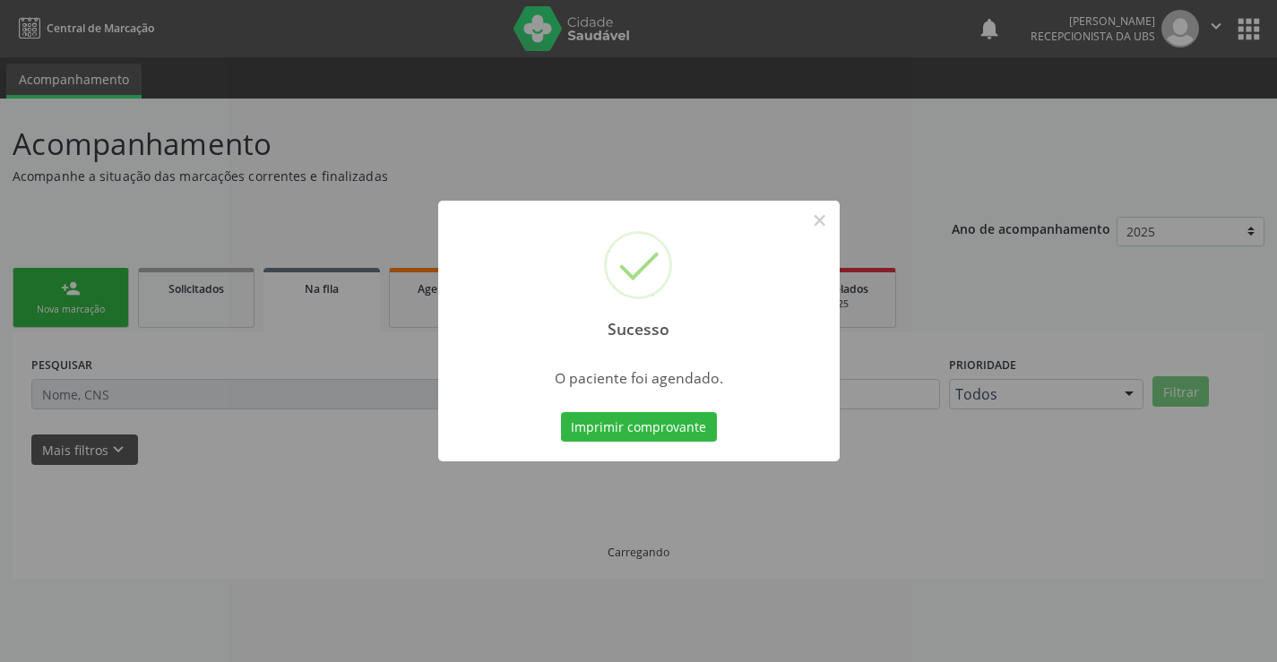
scroll to position [0, 0]
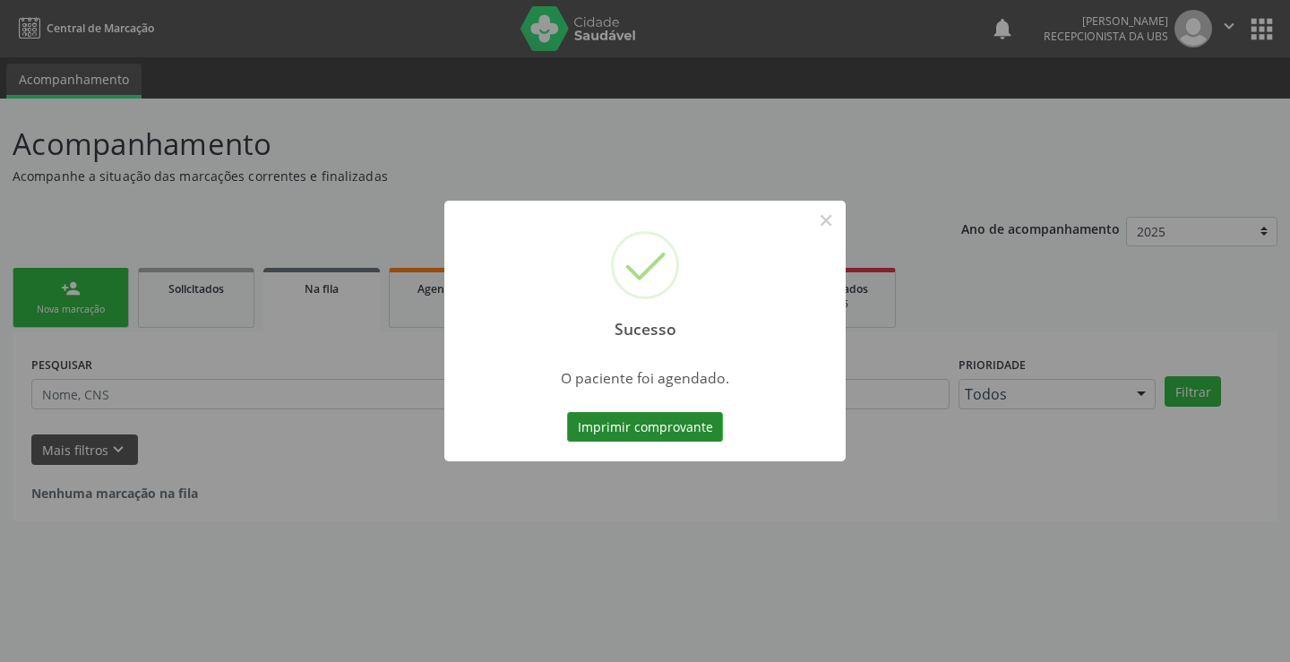
click at [639, 426] on button "Imprimir comprovante" at bounding box center [645, 427] width 156 height 30
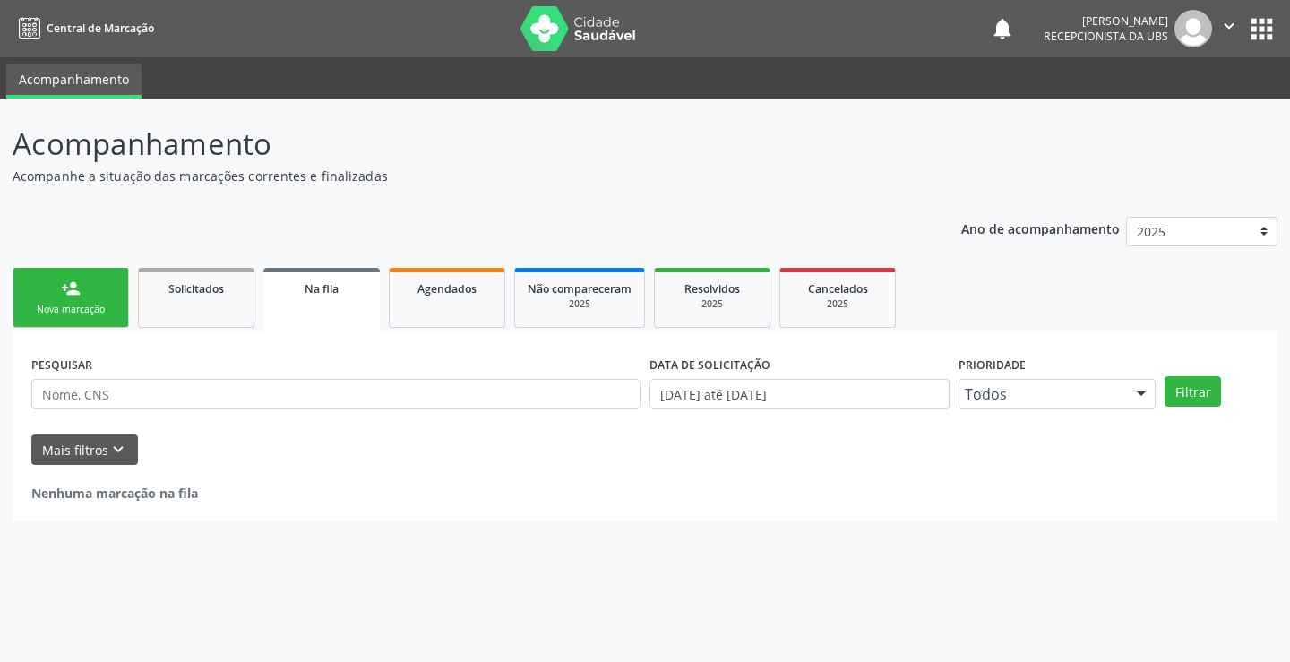
click at [41, 277] on link "person_add Nova marcação" at bounding box center [71, 298] width 116 height 60
